Goal: Information Seeking & Learning: Learn about a topic

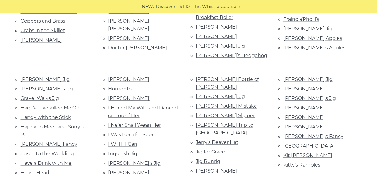
scroll to position [340, 0]
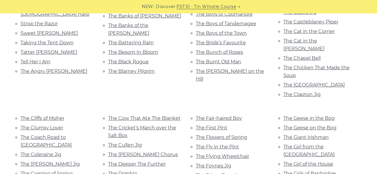
scroll to position [825, 0]
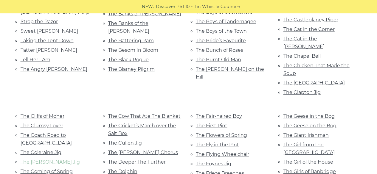
click at [46, 160] on link "The Collier’s Jig" at bounding box center [50, 163] width 59 height 6
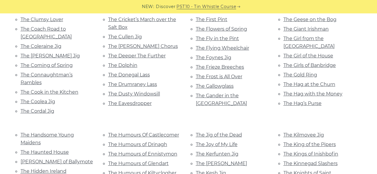
scroll to position [934, 0]
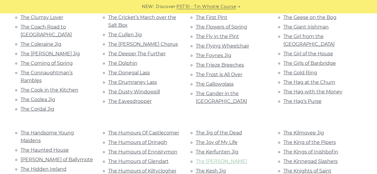
click at [209, 159] on link "The Kerry Jig" at bounding box center [221, 162] width 51 height 6
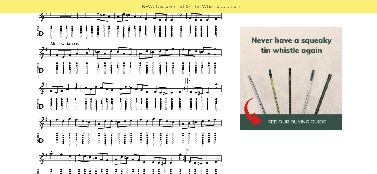
drag, startPoint x: 381, startPoint y: 21, endPoint x: 362, endPoint y: 86, distance: 67.1
click at [362, 86] on html "NEW: Discover PST10 - Tin Whistle Course Lessons Fingering Charts Tabs & Notes …" at bounding box center [188, 144] width 377 height 1222
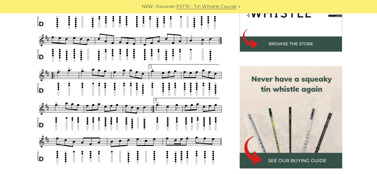
scroll to position [155, 0]
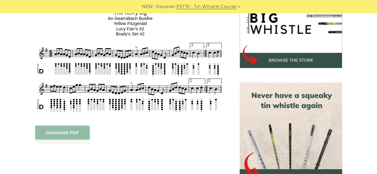
scroll to position [204, 0]
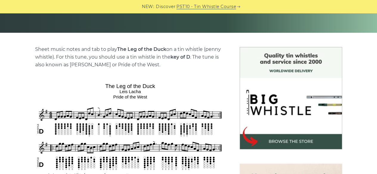
scroll to position [124, 0]
